Goal: Information Seeking & Learning: Learn about a topic

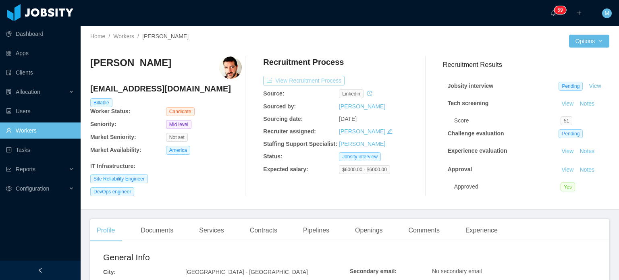
click at [321, 80] on button "View Recruitment Process" at bounding box center [303, 81] width 81 height 10
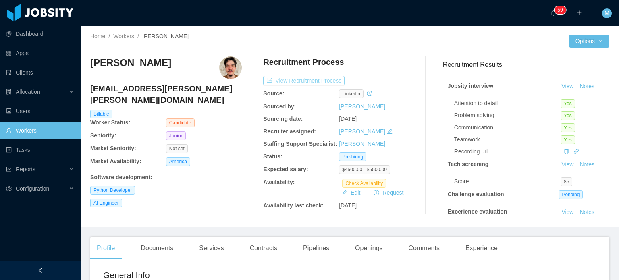
click at [313, 80] on button "View Recruitment Process" at bounding box center [303, 81] width 81 height 10
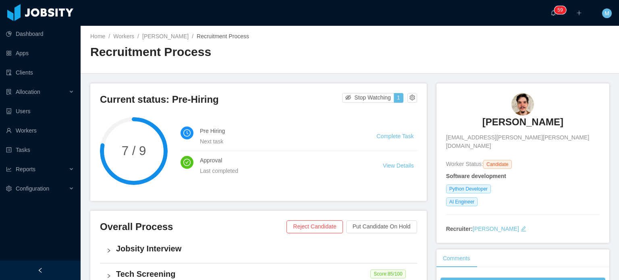
click at [520, 122] on h3 "Enzo Turano" at bounding box center [522, 122] width 81 height 13
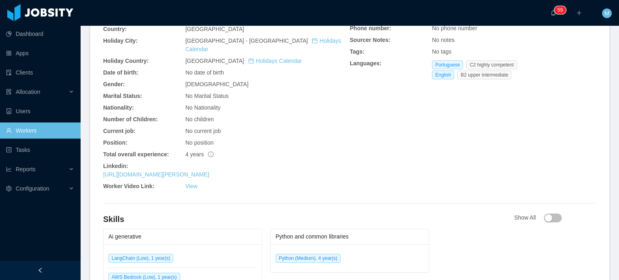
scroll to position [282, 0]
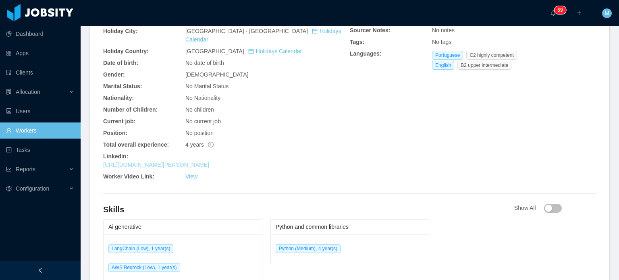
click at [182, 162] on link "https://www.linkedin.com/in/enzo-turano" at bounding box center [156, 165] width 106 height 6
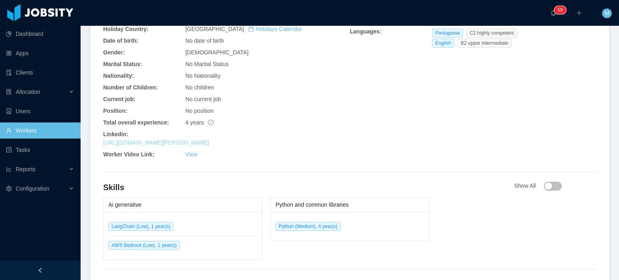
scroll to position [0, 0]
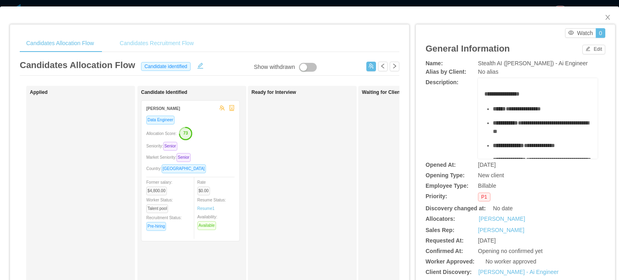
click at [180, 47] on div "Candidates Recruitment Flow" at bounding box center [156, 43] width 87 height 18
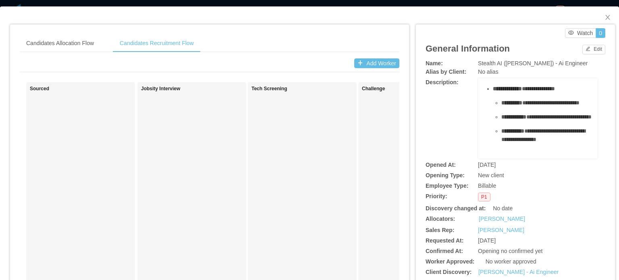
scroll to position [350, 0]
drag, startPoint x: 562, startPoint y: 125, endPoint x: 556, endPoint y: 120, distance: 8.3
click at [557, 127] on div "**********" at bounding box center [546, 135] width 90 height 17
click at [556, 128] on span "**********" at bounding box center [543, 135] width 84 height 14
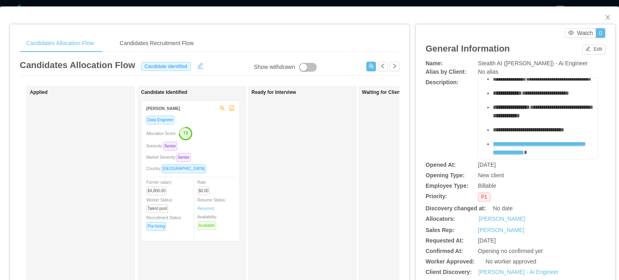
scroll to position [121, 0]
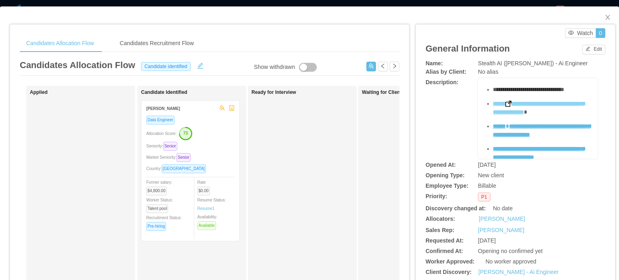
click at [526, 115] on span "**********" at bounding box center [538, 108] width 91 height 14
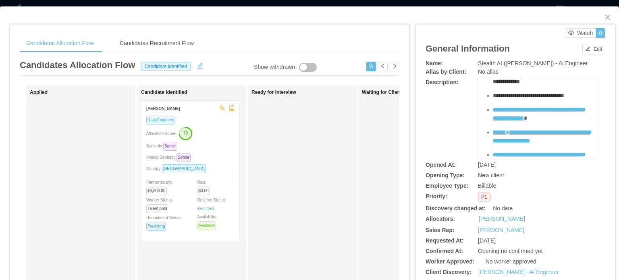
scroll to position [161, 0]
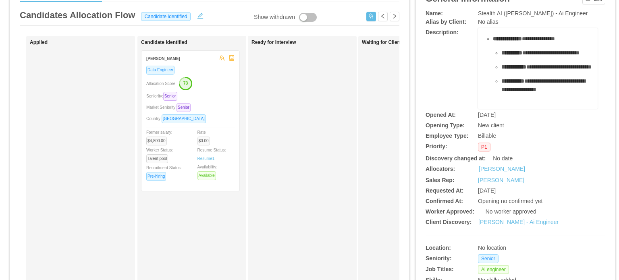
scroll to position [121, 0]
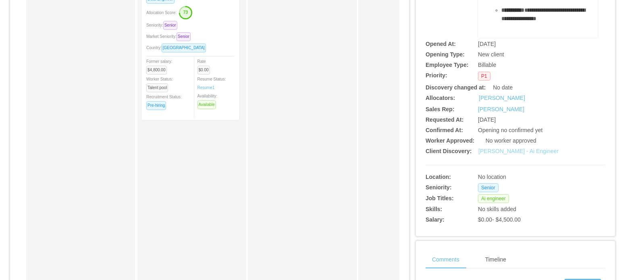
click at [527, 152] on link "Erkang Zheng - Ai Engineer" at bounding box center [518, 151] width 80 height 6
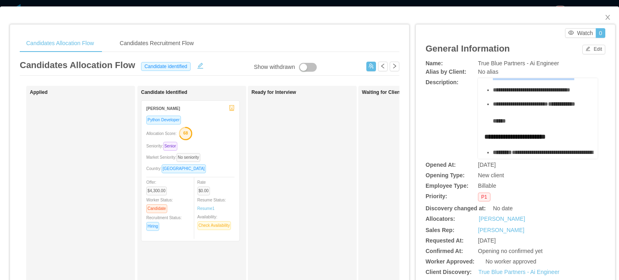
drag, startPoint x: 480, startPoint y: 94, endPoint x: 534, endPoint y: 132, distance: 65.9
click at [534, 133] on div "**********" at bounding box center [537, 51] width 107 height 564
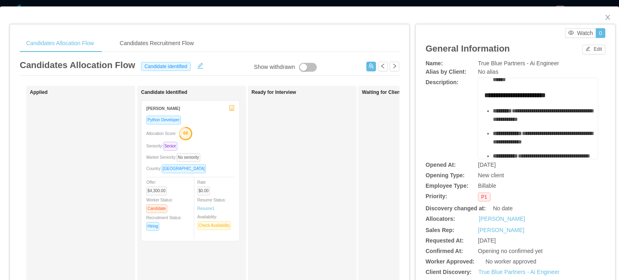
click at [534, 65] on span "**********" at bounding box center [520, 63] width 55 height 6
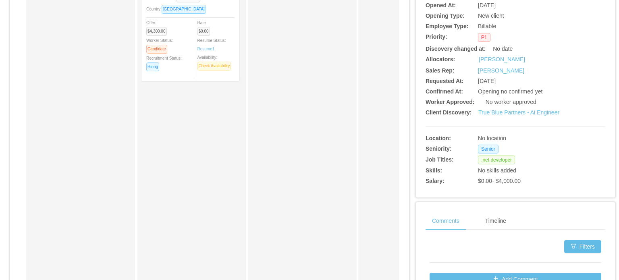
scroll to position [161, 0]
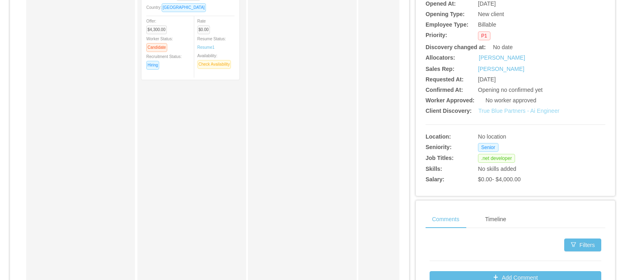
click at [519, 112] on link "True Blue Partners - Ai Engineer" at bounding box center [518, 111] width 81 height 6
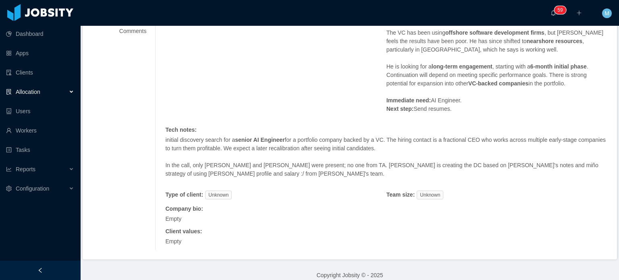
scroll to position [56, 0]
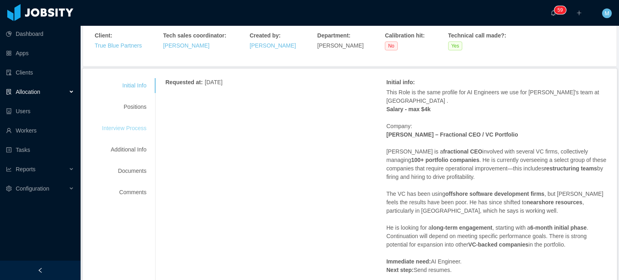
click at [131, 124] on div "Interview Process" at bounding box center [124, 128] width 64 height 15
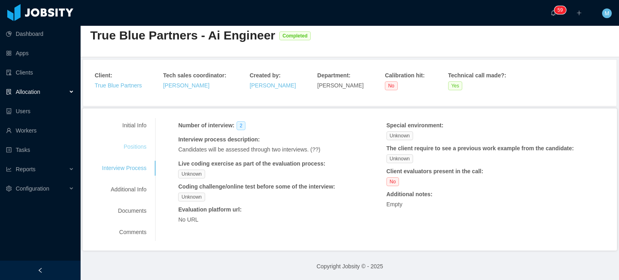
click at [135, 143] on div "Positions" at bounding box center [124, 146] width 64 height 15
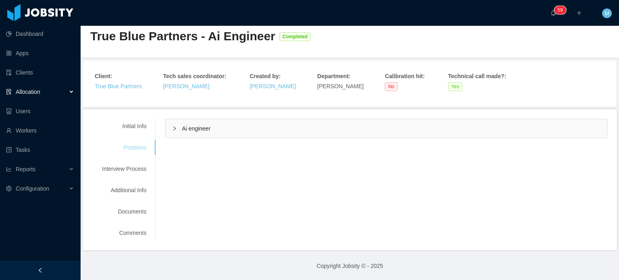
scroll to position [15, 0]
click at [166, 126] on div "Ai engineer" at bounding box center [386, 129] width 441 height 19
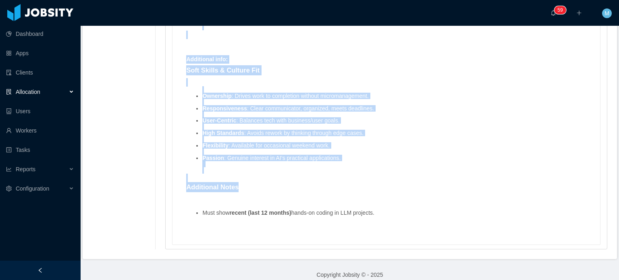
scroll to position [1040, 0]
drag, startPoint x: 185, startPoint y: 135, endPoint x: 320, endPoint y: 162, distance: 137.5
click at [321, 159] on ul "Ownership : Drives work to completion without micromanagement. Responsiveness :…" at bounding box center [386, 129] width 400 height 87
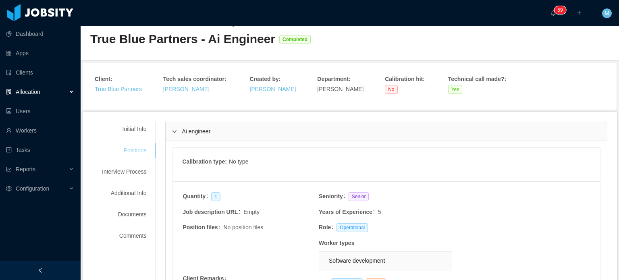
scroll to position [0, 0]
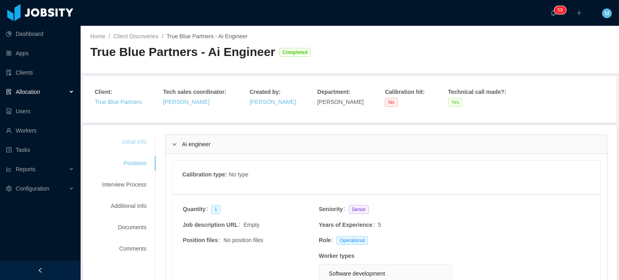
click at [139, 148] on div "Initial Info" at bounding box center [124, 142] width 64 height 15
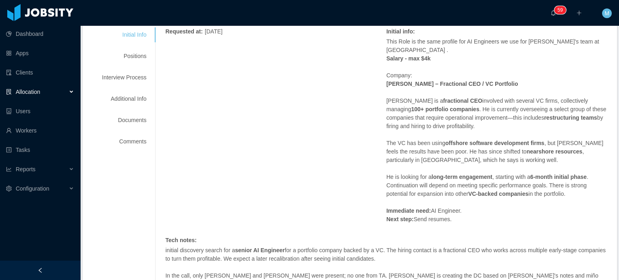
scroll to position [121, 0]
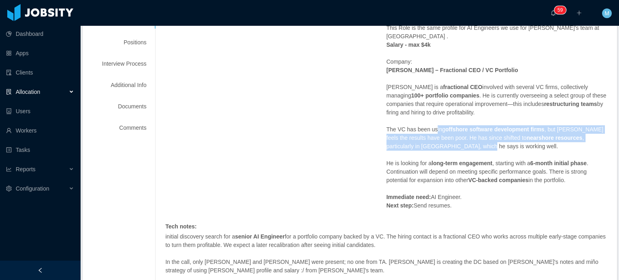
drag, startPoint x: 430, startPoint y: 120, endPoint x: 445, endPoint y: 137, distance: 22.0
click at [445, 137] on p "The VC has been using offshore software development firms , but Alejandro feels…" at bounding box center [496, 137] width 221 height 25
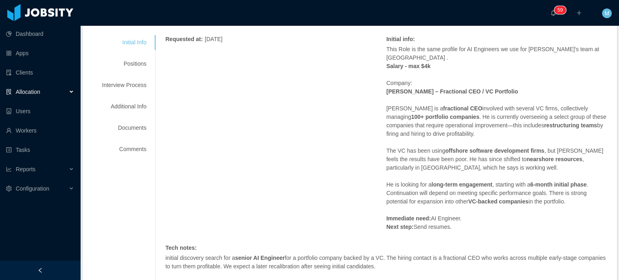
scroll to position [0, 0]
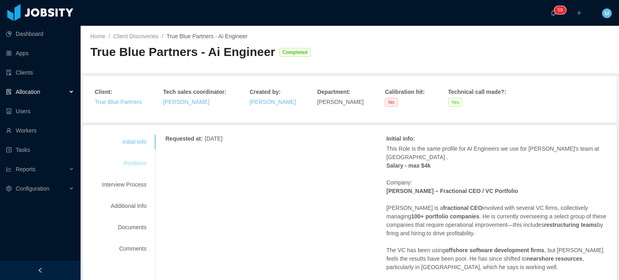
click at [153, 159] on div "Positions" at bounding box center [124, 163] width 64 height 15
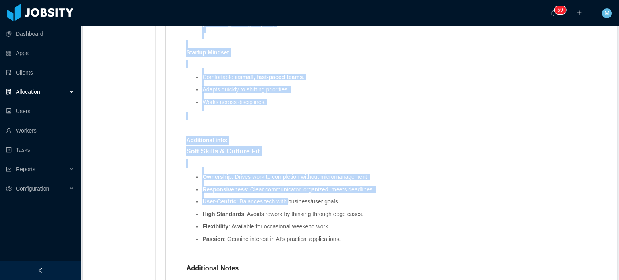
scroll to position [1040, 0]
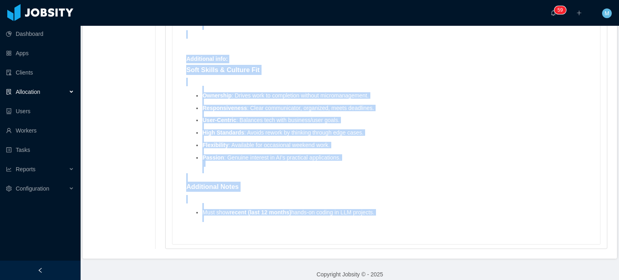
drag, startPoint x: 184, startPoint y: 149, endPoint x: 390, endPoint y: 214, distance: 215.3
copy div "Mandatory skills : AI/ML Expertise Hands-on large language model (LLM) experien…"
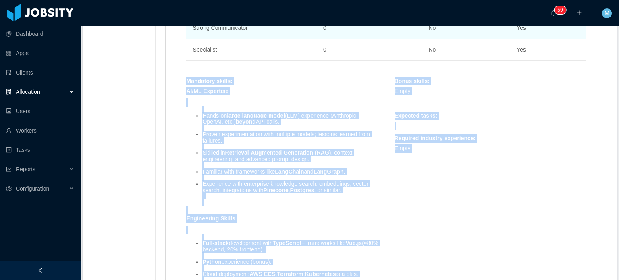
copy div "Mandatory skills : AI/ML Expertise Hands-on large language model (LLM) experien…"
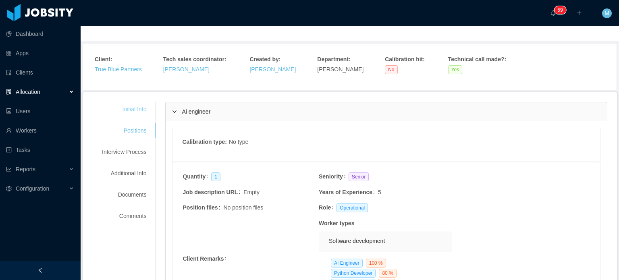
click at [132, 106] on div "Initial Info" at bounding box center [124, 109] width 64 height 15
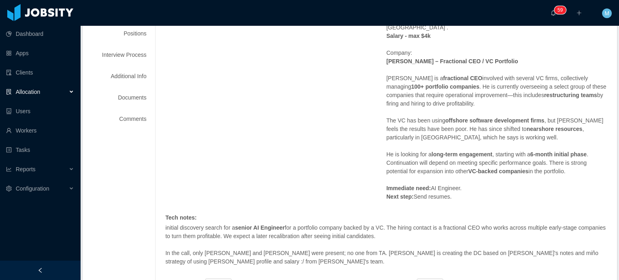
scroll to position [0, 0]
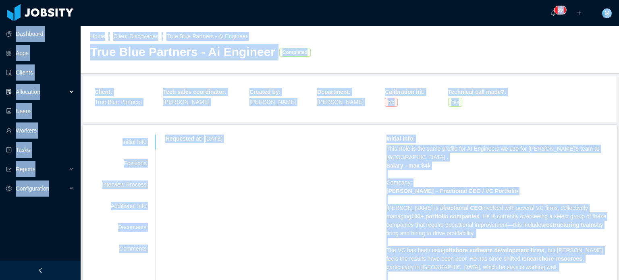
copy section "Dashboard Apps Clients Allocation Users Workers Tasks Reports Configuration ···…"
click at [238, 67] on div "Home / Client Discoveries / True Blue Partners - Ai Engineer / True Blue Partne…" at bounding box center [350, 50] width 538 height 48
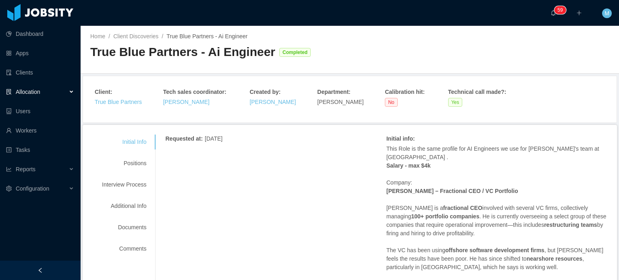
scroll to position [94, 0]
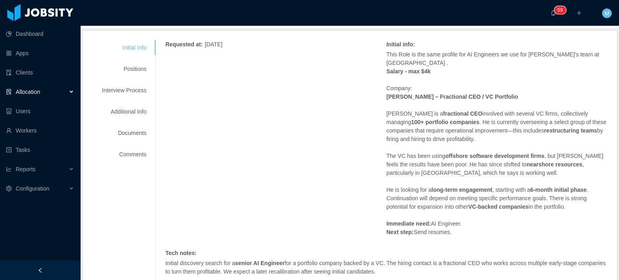
click at [133, 102] on div "Initial Info Positions Interview Process Additional Info Documents Comments" at bounding box center [124, 101] width 64 height 122
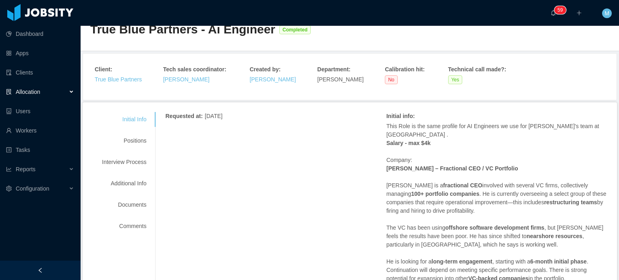
scroll to position [0, 0]
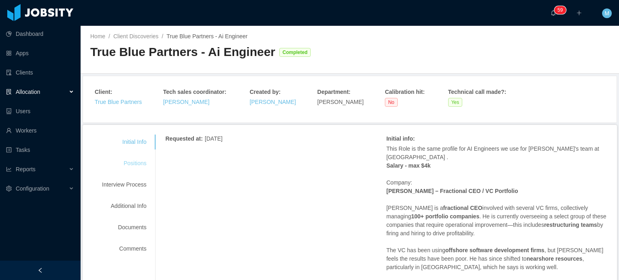
click at [132, 162] on div "Positions" at bounding box center [124, 163] width 64 height 15
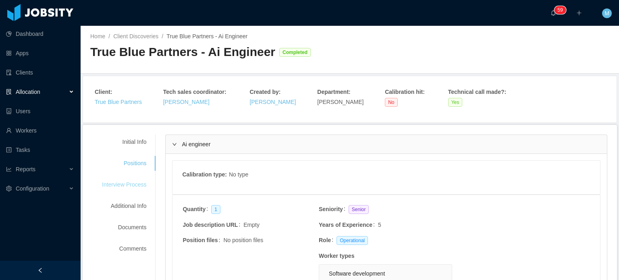
click at [140, 191] on div "Interview Process" at bounding box center [124, 184] width 64 height 15
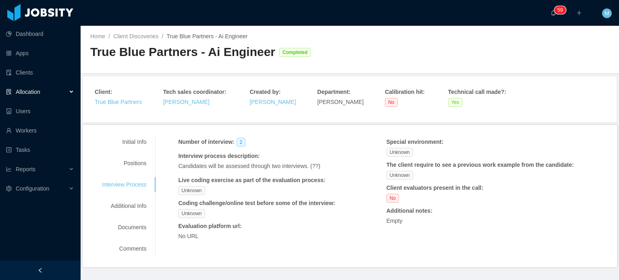
scroll to position [17, 0]
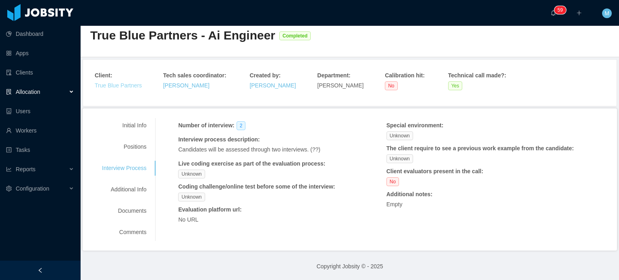
click at [132, 85] on link "True Blue Partners" at bounding box center [118, 85] width 47 height 6
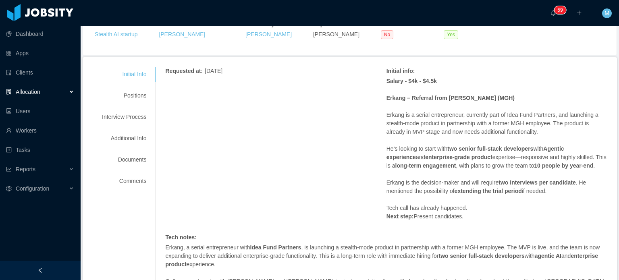
scroll to position [81, 0]
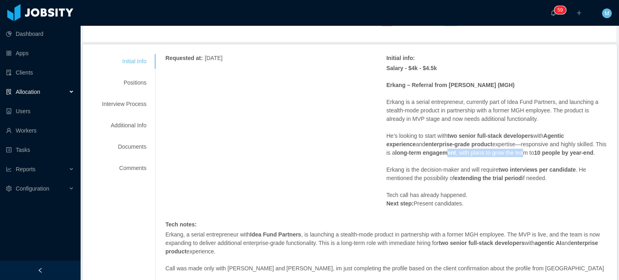
drag, startPoint x: 458, startPoint y: 149, endPoint x: 506, endPoint y: 152, distance: 48.4
click at [505, 151] on p "He’s looking to start with two senior full-stack developers with Agentic experi…" at bounding box center [496, 144] width 221 height 25
click at [506, 152] on p "He’s looking to start with two senior full-stack developers with Agentic experi…" at bounding box center [496, 144] width 221 height 25
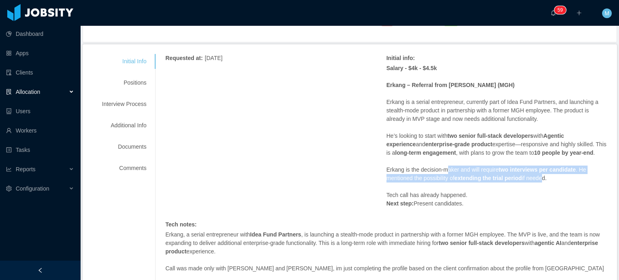
drag, startPoint x: 441, startPoint y: 169, endPoint x: 540, endPoint y: 179, distance: 98.8
click at [540, 179] on p "Erkang is the decision-maker and will require two interviews per candidate . He…" at bounding box center [496, 174] width 221 height 17
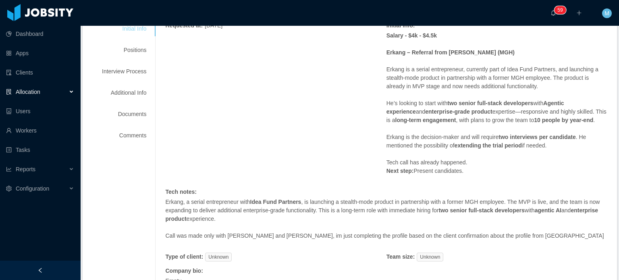
scroll to position [0, 0]
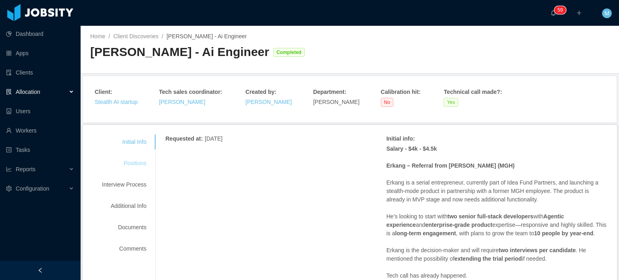
click at [140, 164] on div "Positions" at bounding box center [124, 163] width 64 height 15
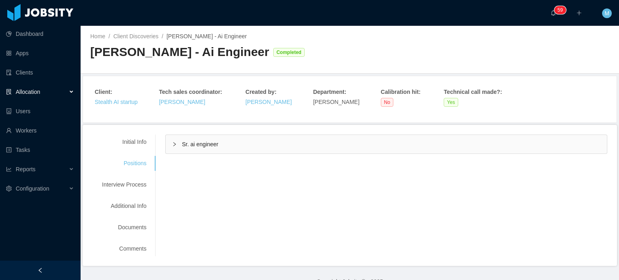
click at [175, 147] on div "Sr. ai engineer" at bounding box center [386, 144] width 441 height 19
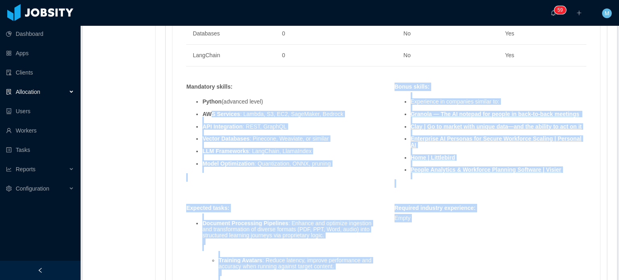
scroll to position [524, 0]
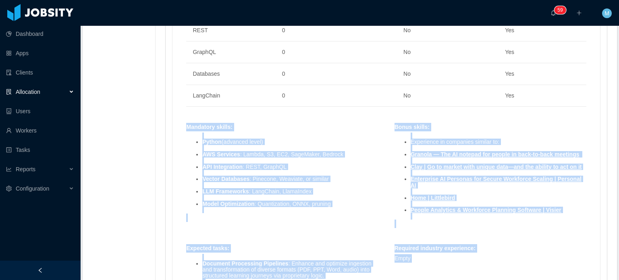
drag, startPoint x: 400, startPoint y: 222, endPoint x: 176, endPoint y: 129, distance: 242.1
click at [178, 129] on div "Skills : Skill Years Notes Deal Breaker Mandatory Python 0 No Yes AWS 0 No Yes …" at bounding box center [386, 209] width 416 height 531
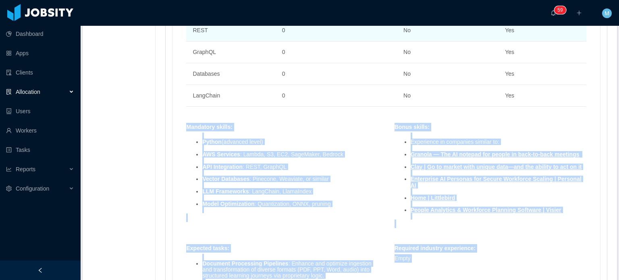
copy div "Mandatory skills : Python (advanced level) AWS Services : Lambda, S3, EC2, Sage…"
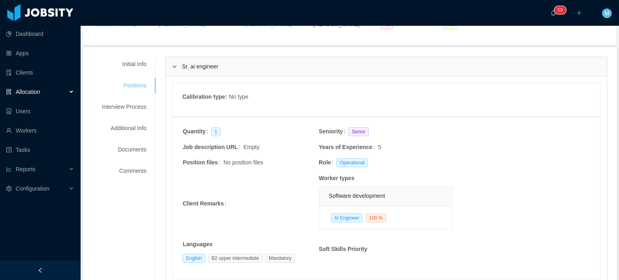
scroll to position [0, 0]
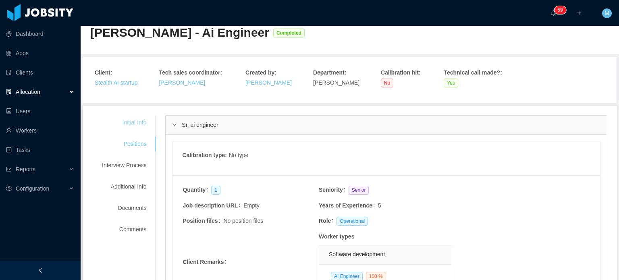
click at [134, 116] on div "Initial Info" at bounding box center [124, 122] width 64 height 15
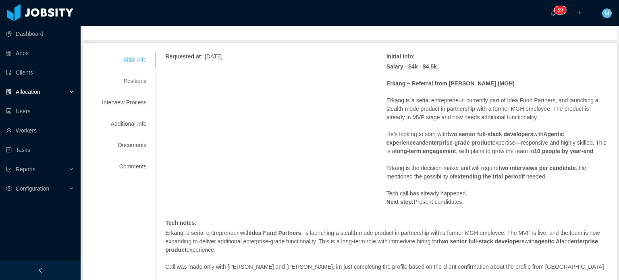
scroll to position [151, 0]
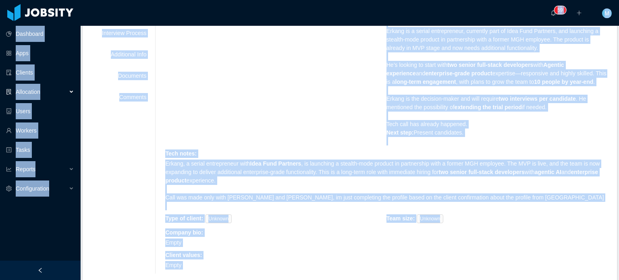
copy section "Dashboard Apps Clients Allocation Users Workers Tasks Reports Configuration ···…"
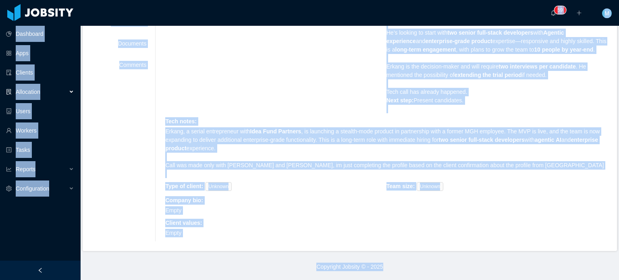
scroll to position [0, 0]
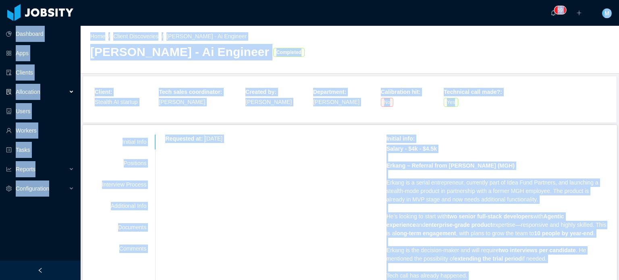
click at [292, 68] on div "Home / Client Discoveries / Erkang Zheng - Ai Engineer / Erkang Zheng - Ai Engi…" at bounding box center [350, 50] width 538 height 48
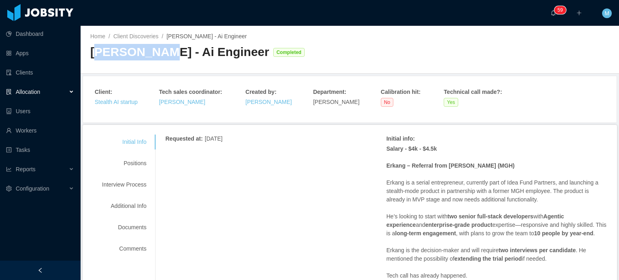
drag, startPoint x: 93, startPoint y: 55, endPoint x: 160, endPoint y: 54, distance: 66.5
click at [158, 54] on div "[PERSON_NAME] - Ai Engineer" at bounding box center [179, 52] width 179 height 17
click at [163, 55] on div "[PERSON_NAME] - Ai Engineer" at bounding box center [179, 52] width 179 height 17
click at [164, 55] on div "[PERSON_NAME] - Ai Engineer" at bounding box center [179, 52] width 179 height 17
drag, startPoint x: 158, startPoint y: 55, endPoint x: 83, endPoint y: 55, distance: 74.9
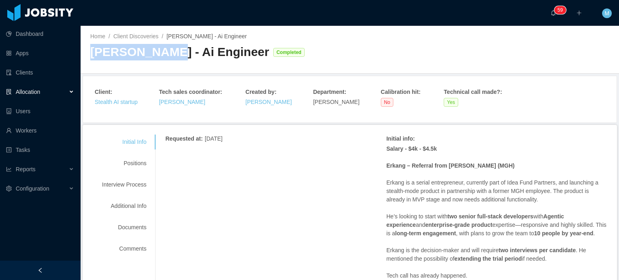
click at [83, 55] on div "Home / Client Discoveries / Erkang Zheng - Ai Engineer / Erkang Zheng - Ai Engi…" at bounding box center [350, 50] width 538 height 48
copy div "Erkang Zheng"
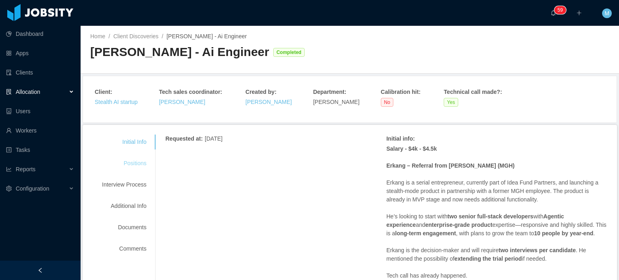
click at [136, 158] on div "Positions" at bounding box center [124, 163] width 64 height 15
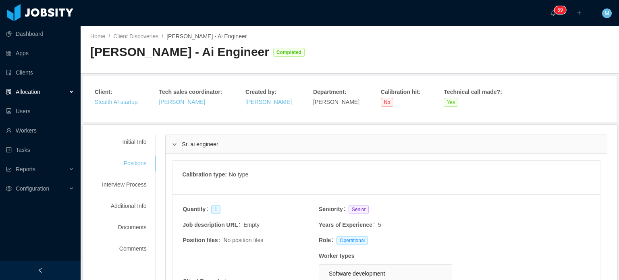
click at [172, 137] on div "Sr. ai engineer" at bounding box center [386, 144] width 441 height 19
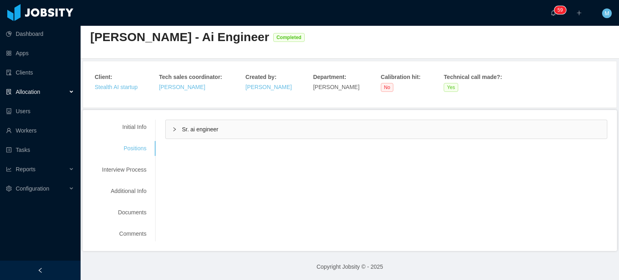
scroll to position [15, 0]
click at [141, 121] on div "Initial Info" at bounding box center [124, 126] width 64 height 15
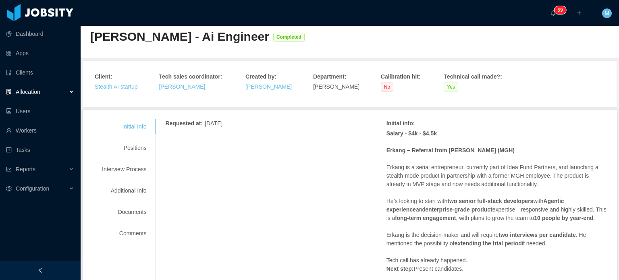
click at [170, 118] on div "Initial Info Positions Interview Process Additional Info Documents Comments Req…" at bounding box center [350, 265] width 534 height 310
click at [140, 170] on div "Interview Process" at bounding box center [124, 169] width 64 height 15
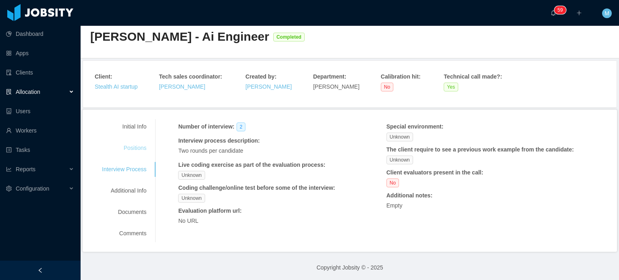
click at [146, 151] on div "Positions" at bounding box center [124, 148] width 64 height 15
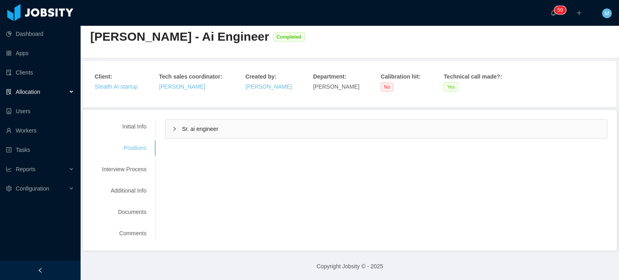
click at [175, 129] on icon "icon: right" at bounding box center [174, 128] width 5 height 5
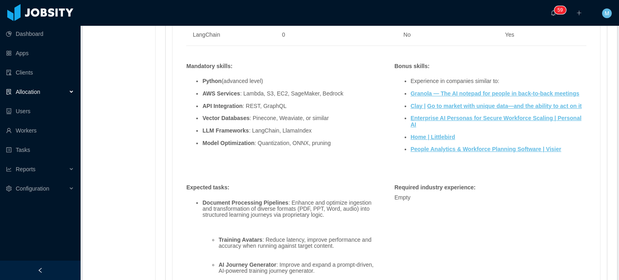
scroll to position [579, 0]
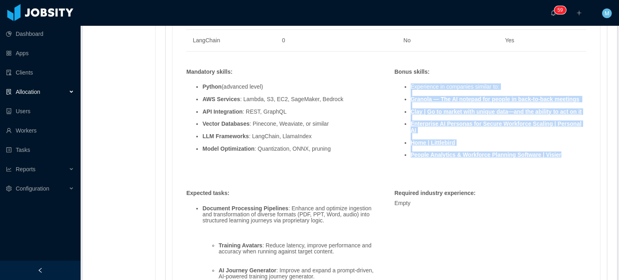
drag, startPoint x: 561, startPoint y: 147, endPoint x: 404, endPoint y: 87, distance: 168.3
click at [404, 87] on ul "Experience in companies similar to: Granola — The AI notepad for people in back…" at bounding box center [490, 121] width 192 height 87
copy ul "Experience in companies similar to: Granola — The AI notepad for people in back…"
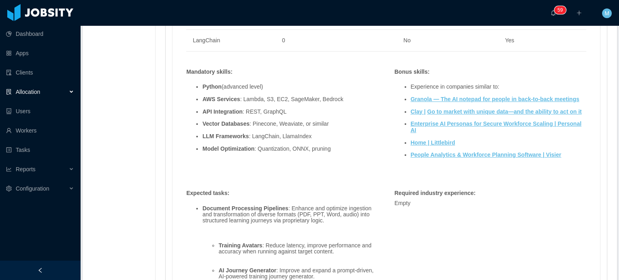
click at [362, 96] on li "AWS Services : Lambda, S3, EC2, SageMaker, Bedrock" at bounding box center [290, 99] width 176 height 6
drag, startPoint x: 317, startPoint y: 120, endPoint x: 317, endPoint y: 96, distance: 24.2
click at [317, 121] on li "Vector Databases : Pinecone, Weaviate, or similar" at bounding box center [290, 124] width 176 height 6
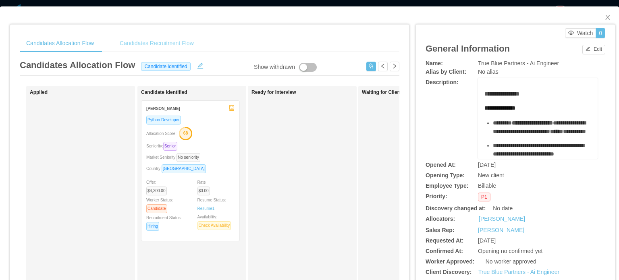
click at [179, 50] on div "Candidates Recruitment Flow" at bounding box center [156, 43] width 87 height 18
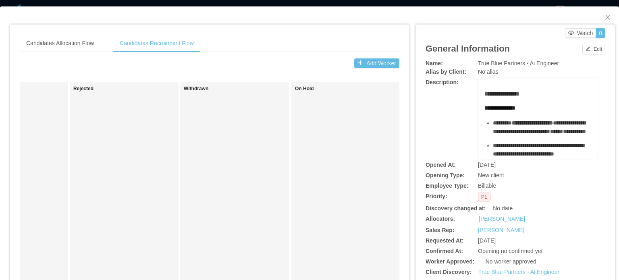
scroll to position [0, 968]
click at [81, 45] on div "Candidates Allocation Flow" at bounding box center [60, 43] width 81 height 18
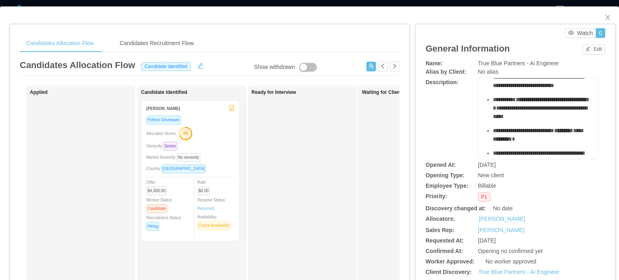
scroll to position [0, 0]
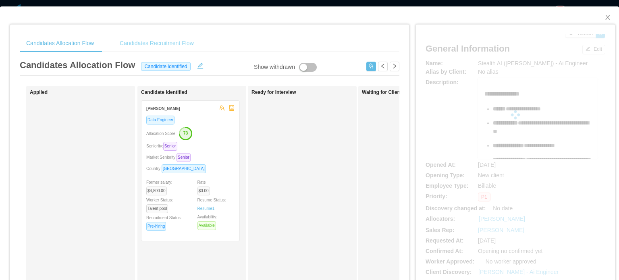
click at [174, 45] on div "Candidates Recruitment Flow" at bounding box center [156, 43] width 87 height 18
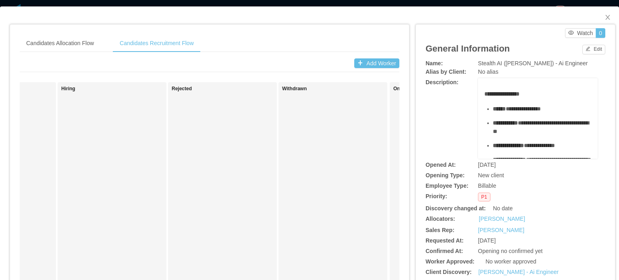
scroll to position [0, 874]
click at [83, 43] on div "Candidates Allocation Flow" at bounding box center [60, 43] width 81 height 18
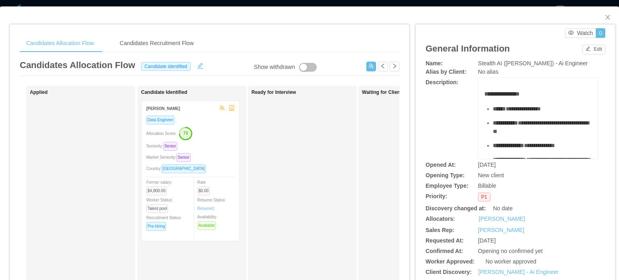
scroll to position [0, 6]
